Goal: Task Accomplishment & Management: Use online tool/utility

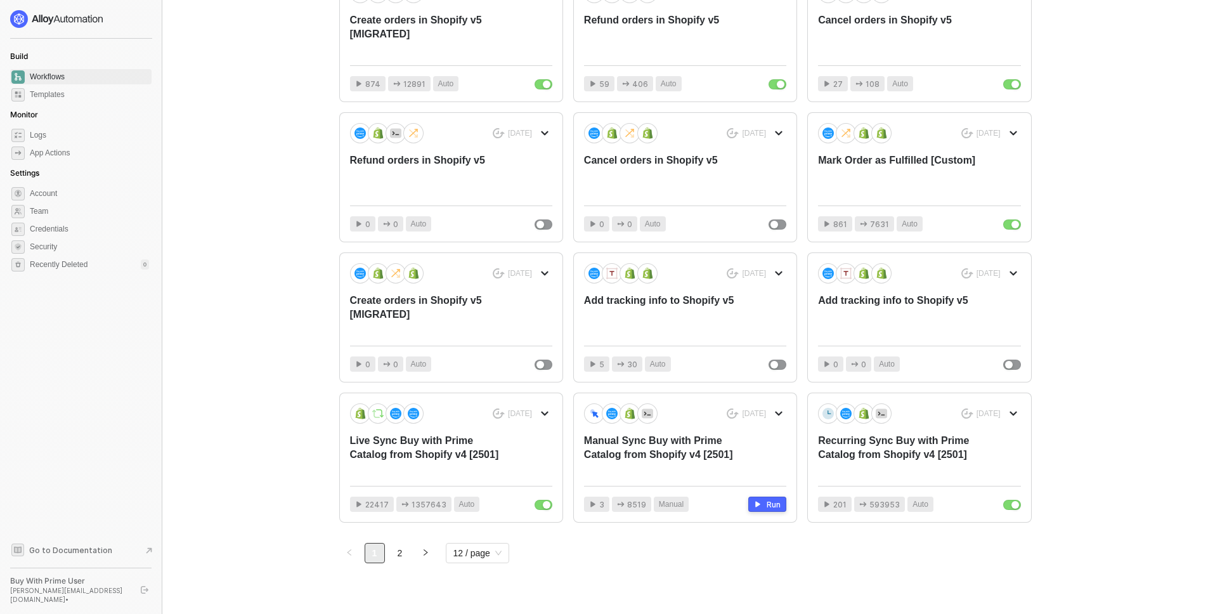
scroll to position [322, 0]
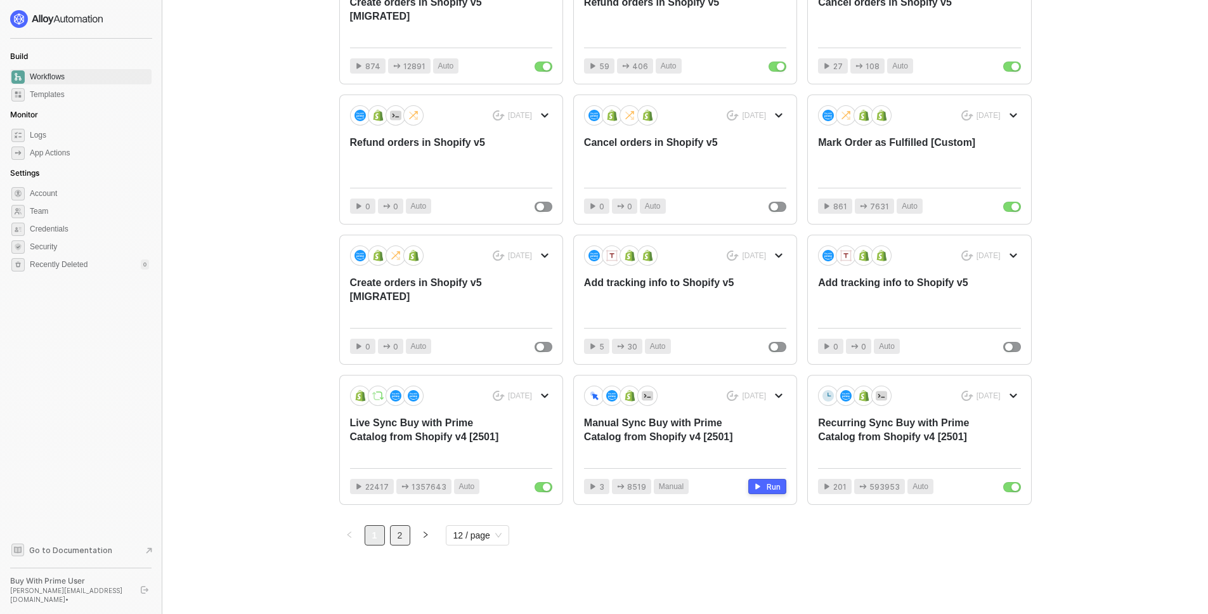
click at [396, 537] on link "2" at bounding box center [400, 535] width 19 height 19
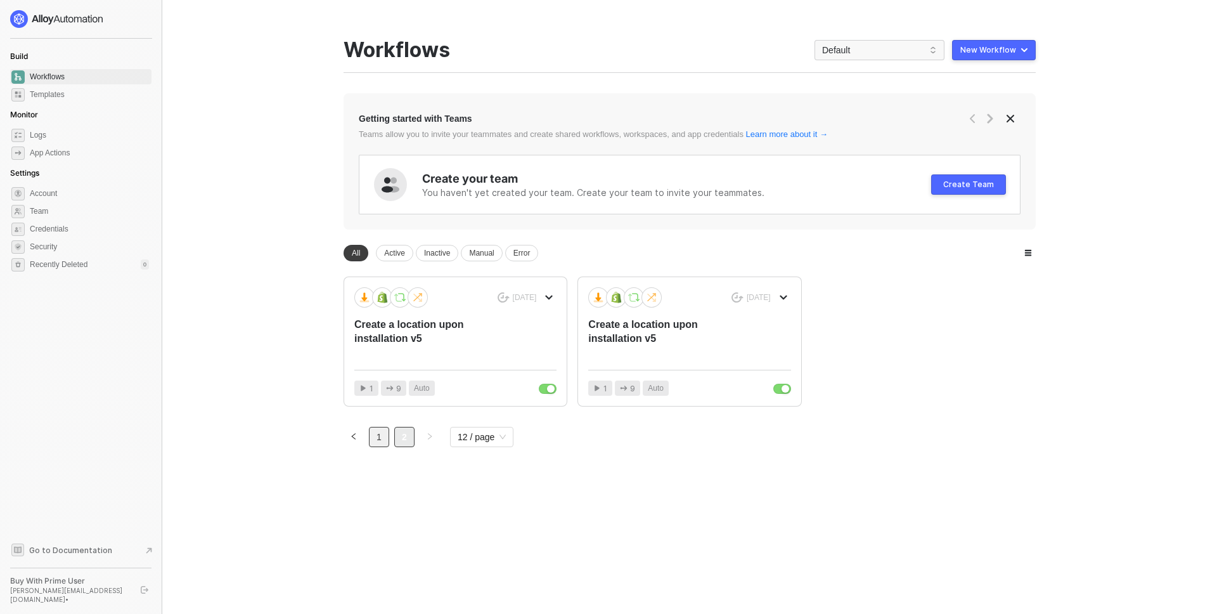
click at [372, 436] on link "1" at bounding box center [379, 436] width 19 height 19
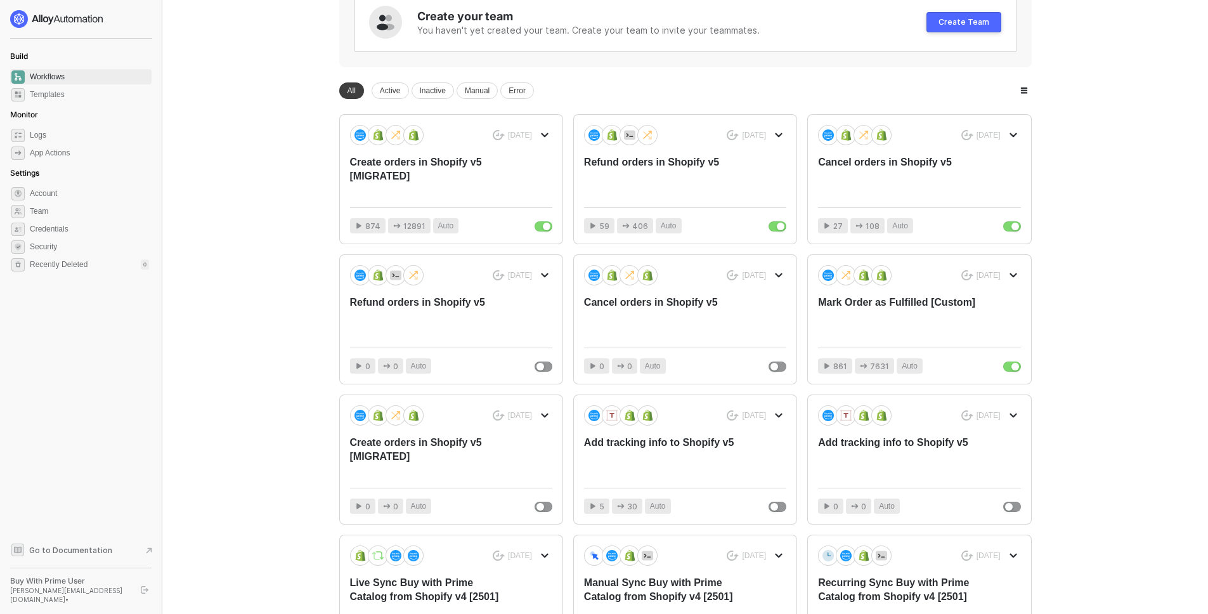
scroll to position [164, 0]
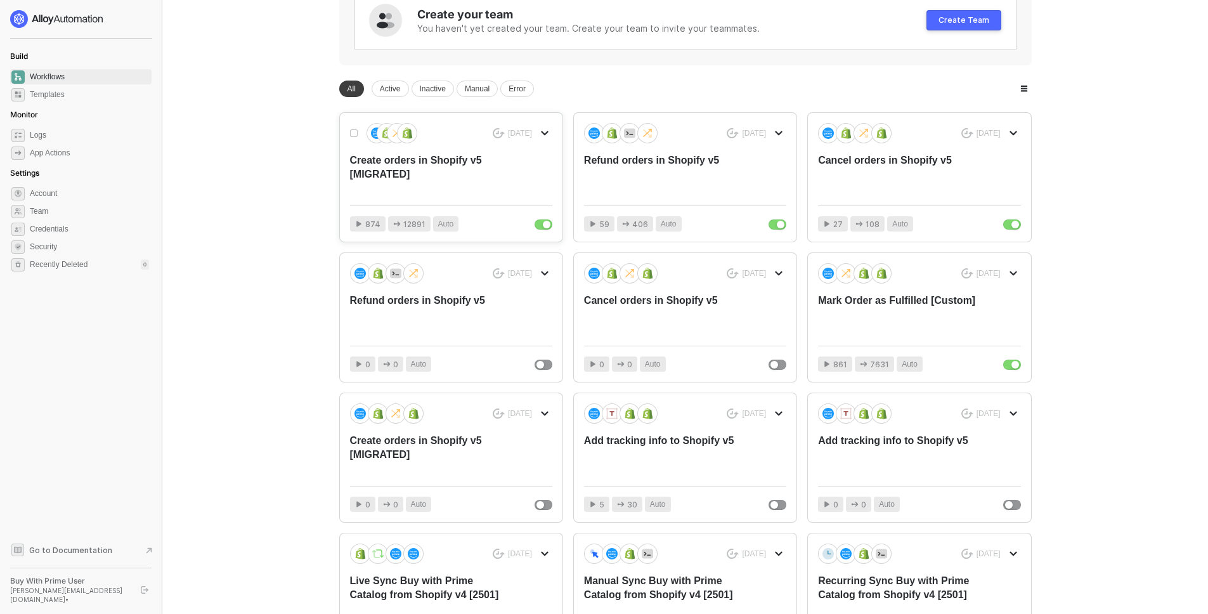
click at [383, 179] on div "Create orders in Shopify v5 [MIGRATED]" at bounding box center [431, 174] width 162 height 42
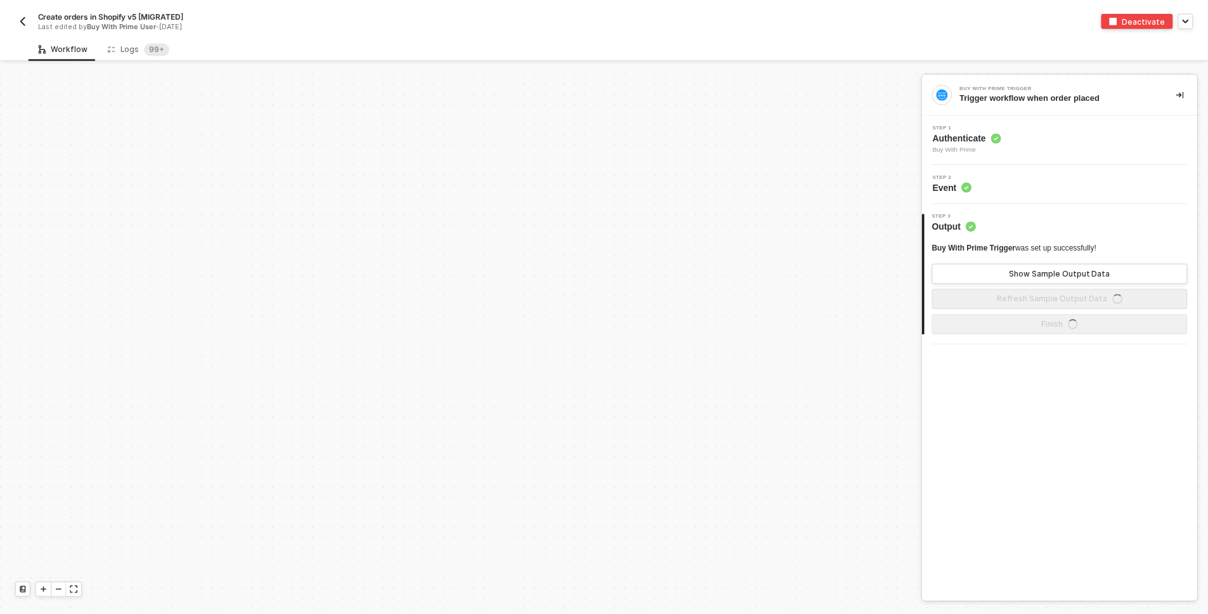
scroll to position [391, 0]
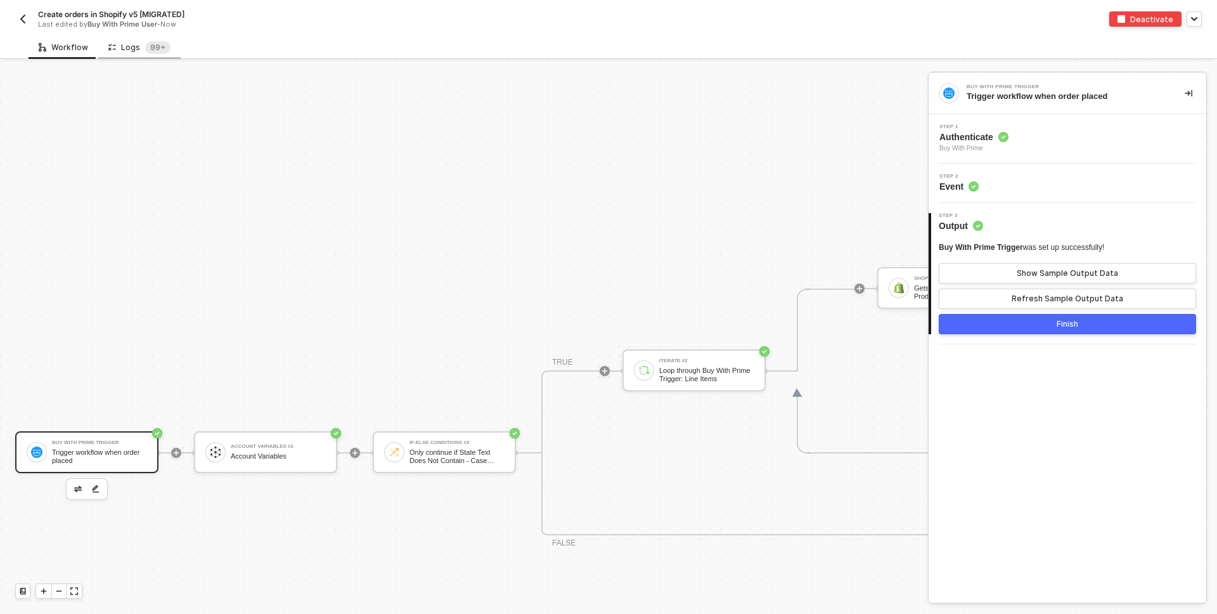
click at [126, 55] on div "Logs 99+" at bounding box center [139, 47] width 82 height 23
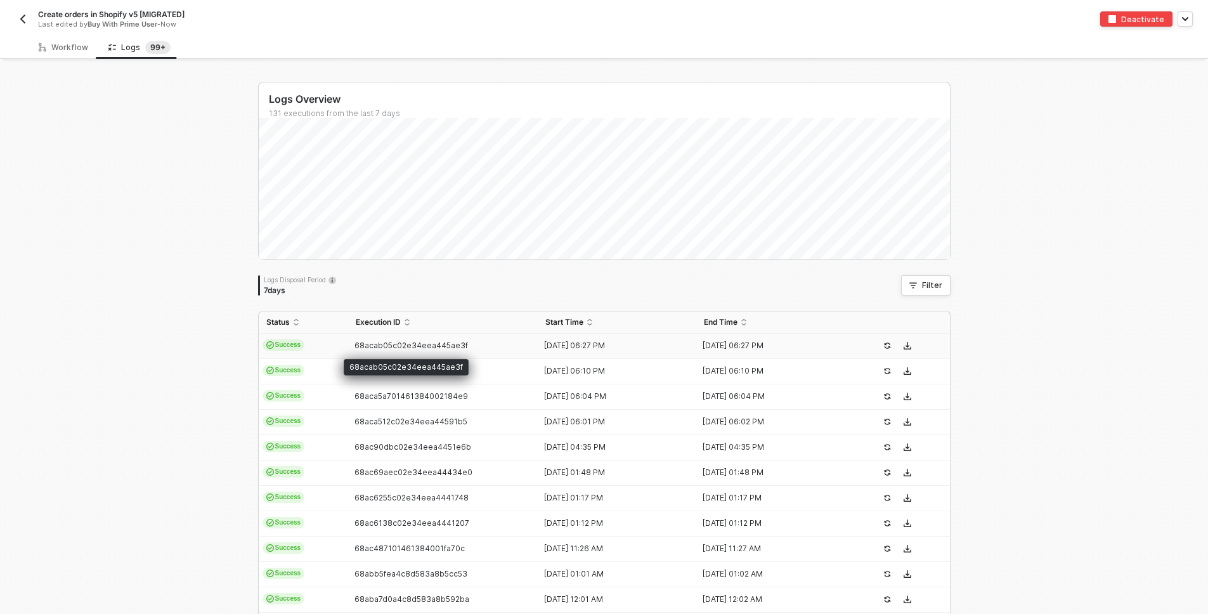
click at [354, 346] on span "68acab05c02e34eea445ae3f" at bounding box center [410, 345] width 113 height 10
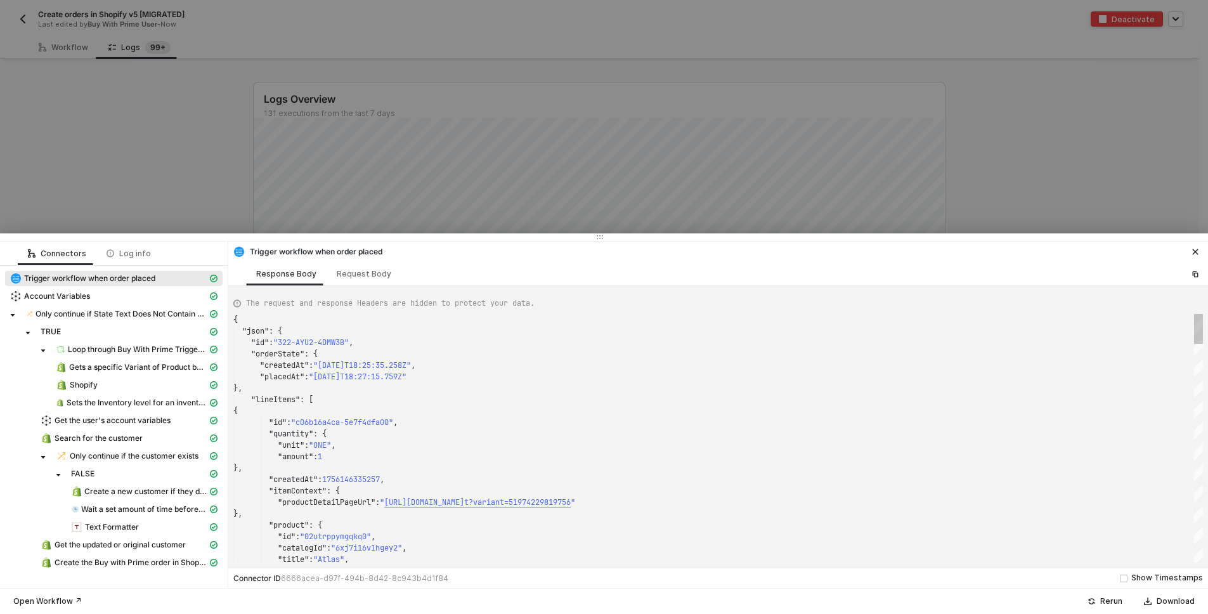
scroll to position [114, 0]
click at [245, 44] on div at bounding box center [604, 307] width 1208 height 614
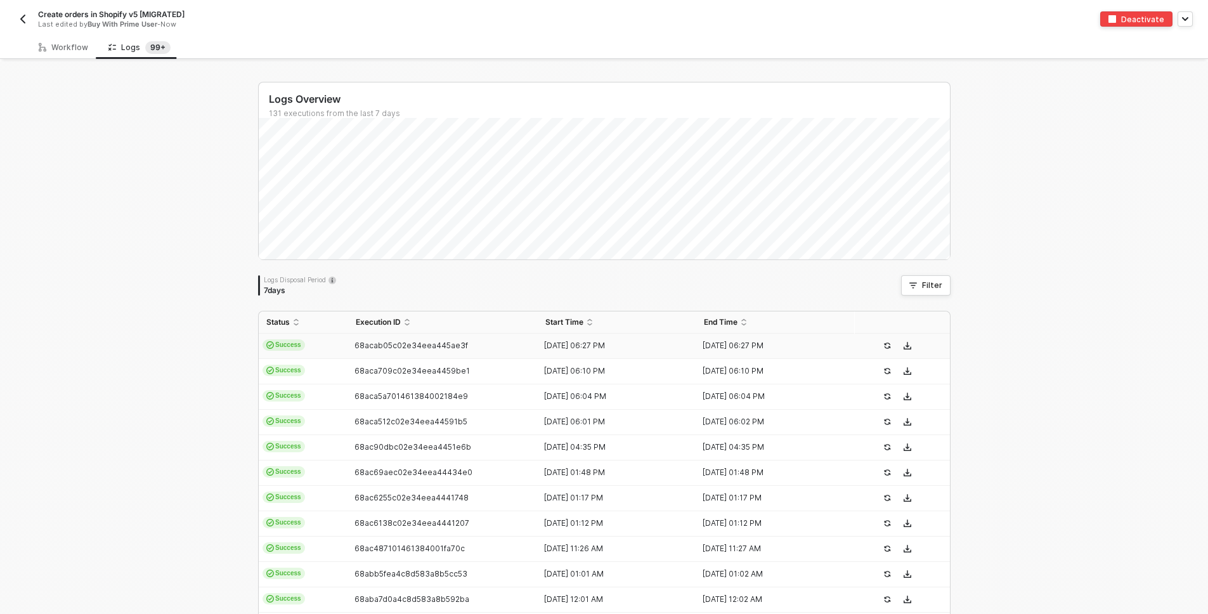
click at [22, 15] on img "button" at bounding box center [23, 19] width 10 height 10
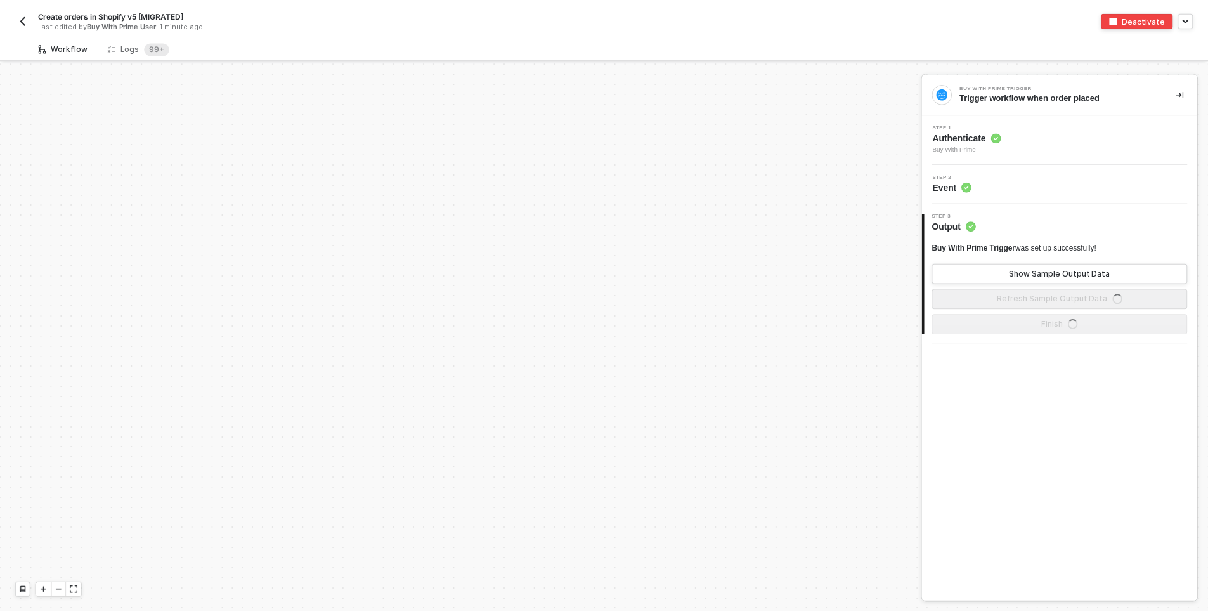
scroll to position [391, 0]
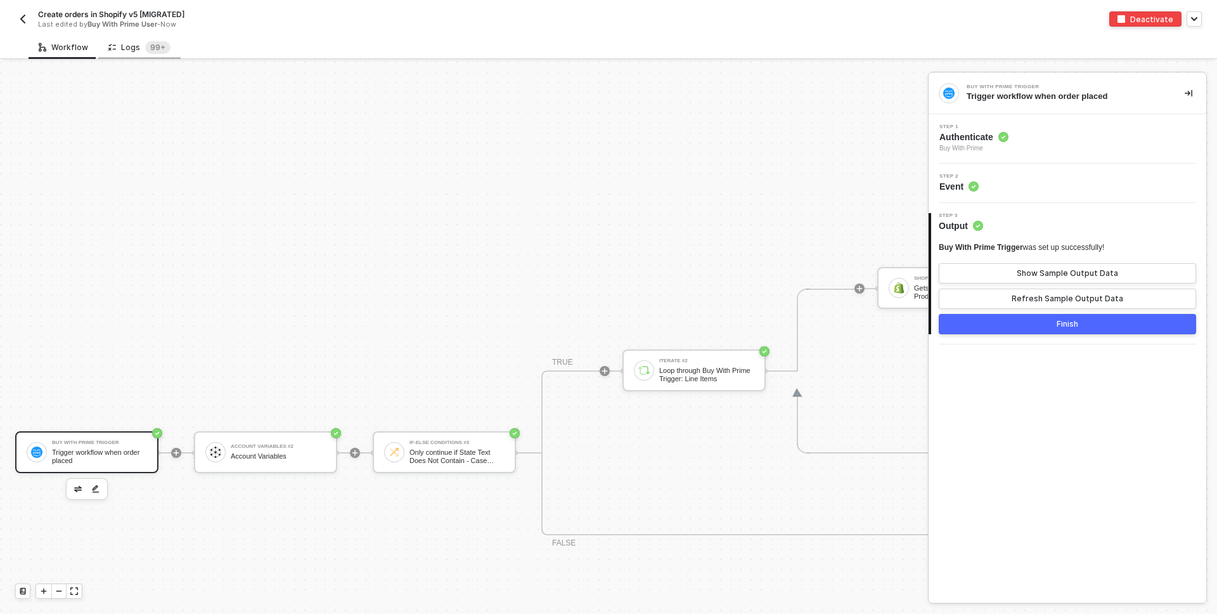
click at [119, 42] on div "Logs 99+" at bounding box center [139, 47] width 62 height 13
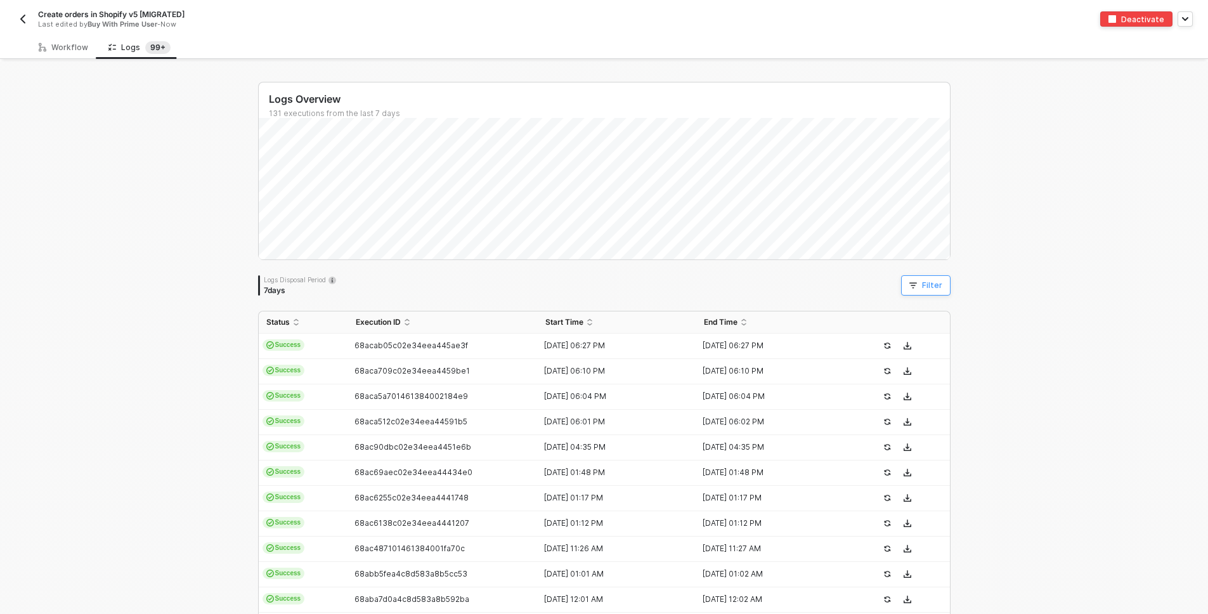
click at [934, 282] on div "Filter" at bounding box center [932, 285] width 20 height 10
click at [1020, 267] on div "Logs Overview 131 executions from the last 7 days Thu 21 Success 16 Failure 0 L…" at bounding box center [604, 480] width 1208 height 836
click at [413, 340] on span "68acab05c02e34eea445ae3f" at bounding box center [410, 345] width 113 height 10
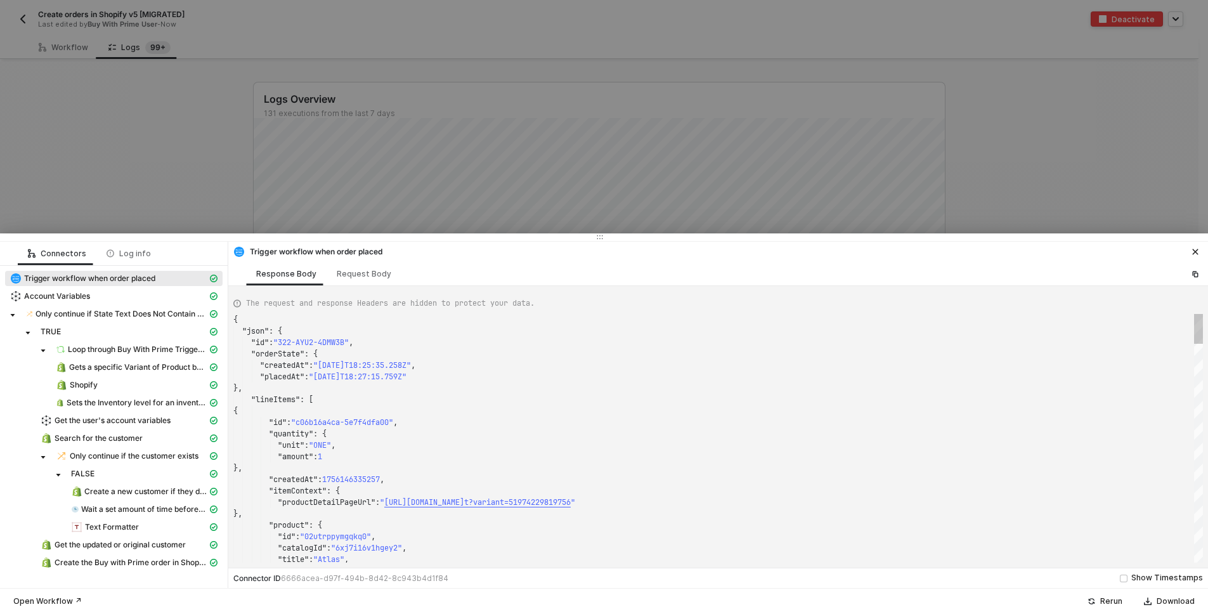
scroll to position [114, 0]
click at [141, 353] on span "Loop through Buy With Prime Trigger: Line Items" at bounding box center [137, 349] width 139 height 10
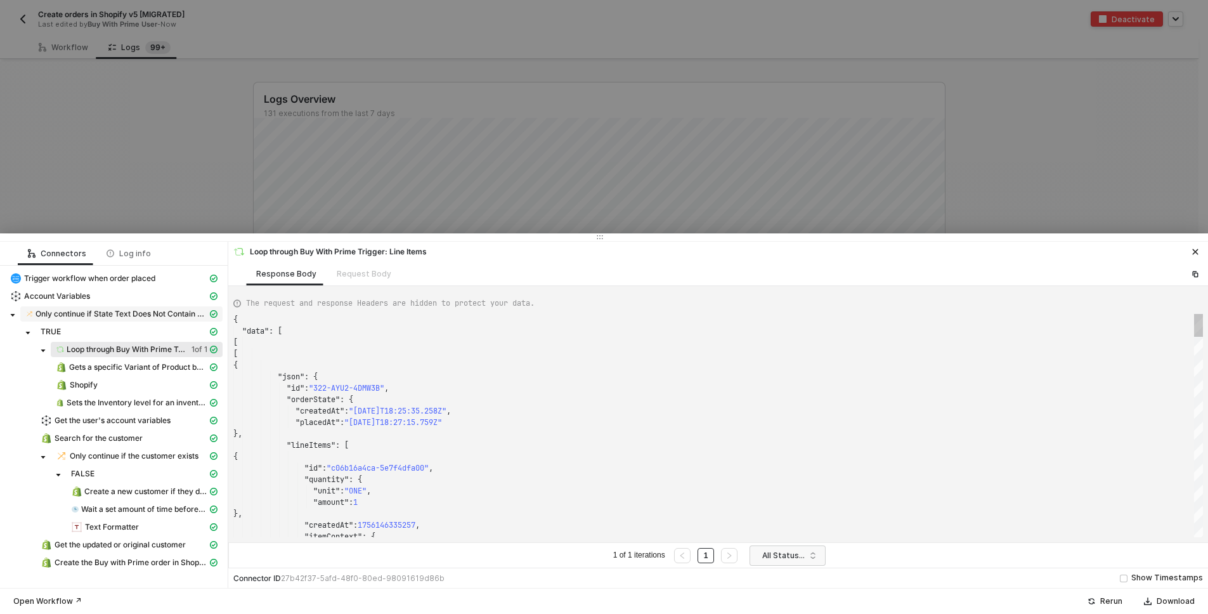
click at [141, 314] on span "Only continue if State Text Does Not Contain - Case Sensitive CANCELLED" at bounding box center [122, 314] width 172 height 10
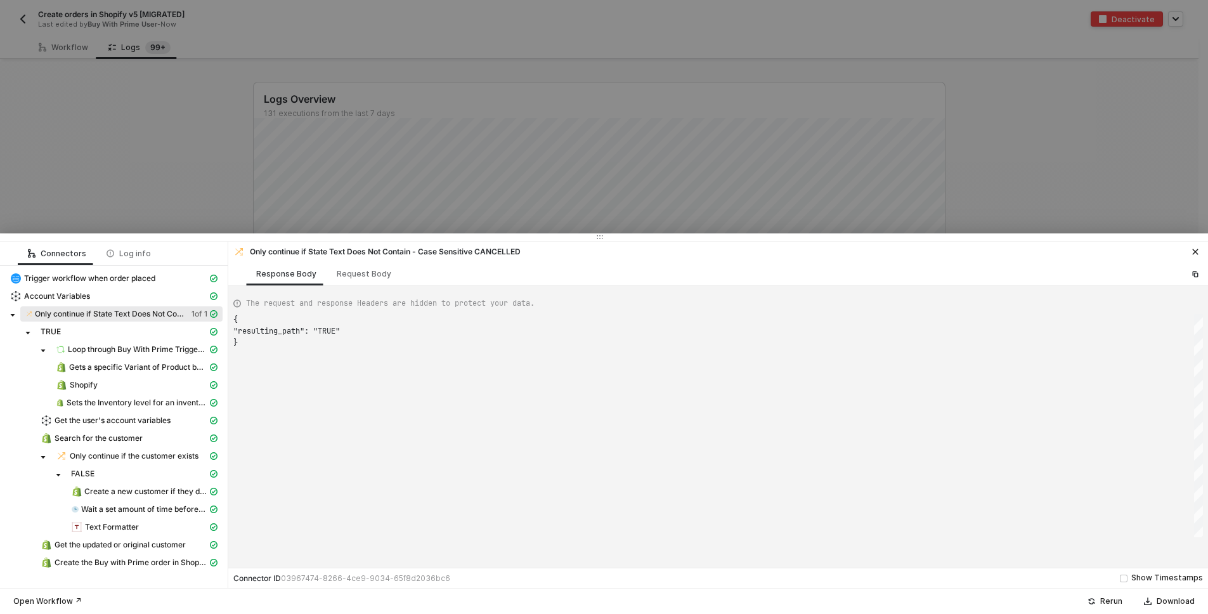
scroll to position [23, 0]
click at [337, 276] on div "Request Body" at bounding box center [364, 274] width 55 height 10
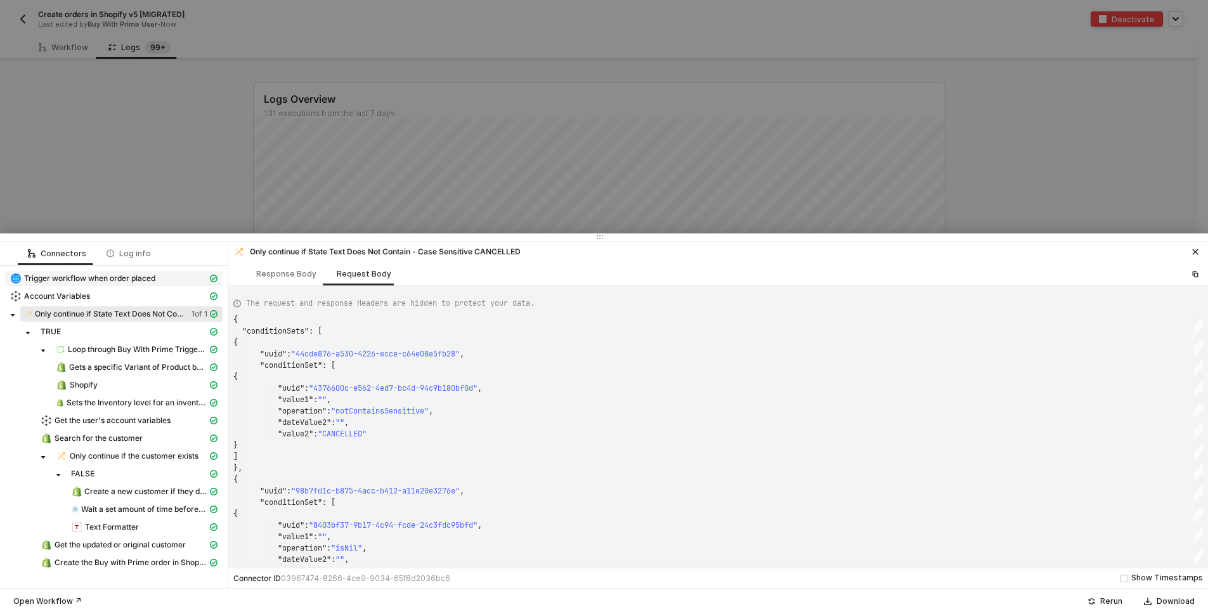
click at [143, 273] on div "Trigger workflow when order placed" at bounding box center [108, 278] width 197 height 11
type textarea "{ "json": { "id": "322-AYU2-4DMW3B", "orderState": { "createdAt": "[DATE]T18:25…"
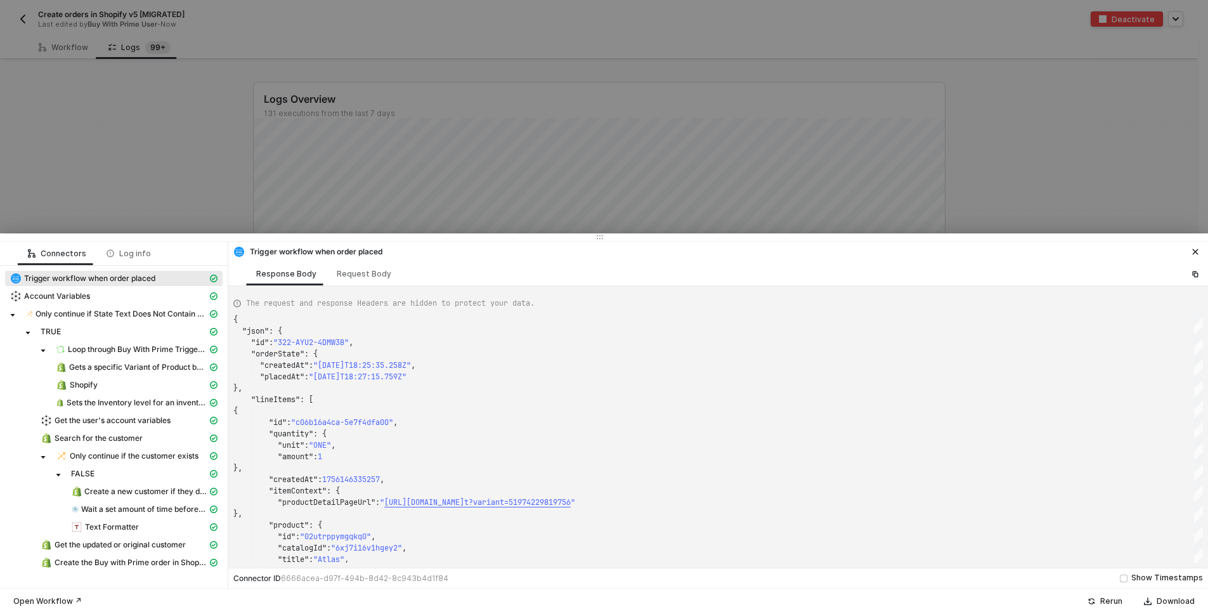
drag, startPoint x: 103, startPoint y: 132, endPoint x: 77, endPoint y: 93, distance: 47.1
click at [103, 131] on div at bounding box center [604, 307] width 1208 height 614
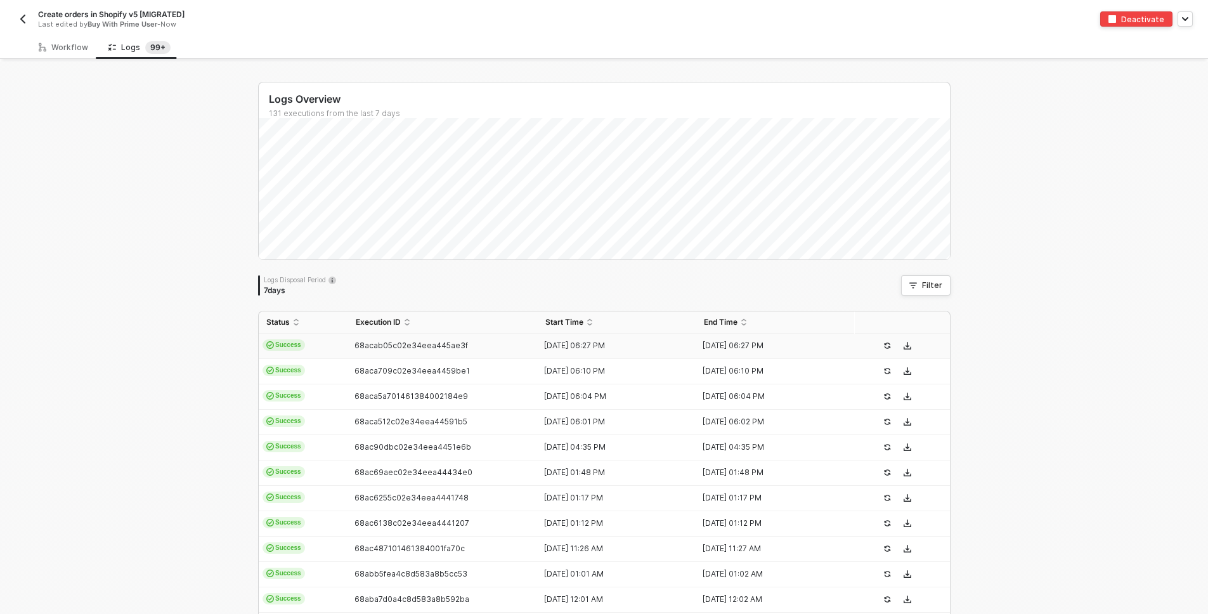
click at [21, 16] on img "button" at bounding box center [23, 19] width 10 height 10
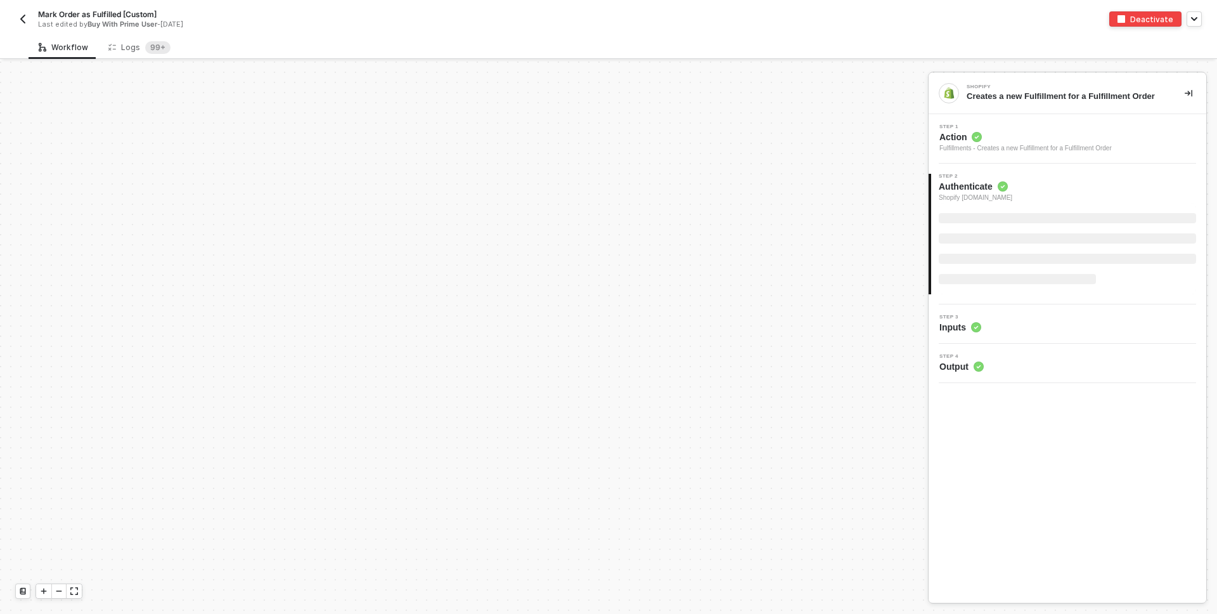
scroll to position [391, 0]
